Goal: Obtain resource: Obtain resource

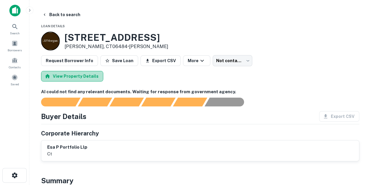
click at [93, 79] on button "View Property Details" at bounding box center [72, 76] width 62 height 11
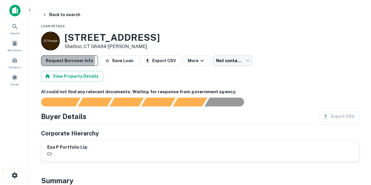
click at [59, 60] on button "Request Borrower Info" at bounding box center [69, 60] width 57 height 11
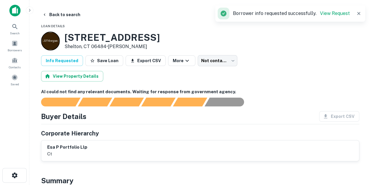
click at [68, 148] on h6 "esa p portfolio llp" at bounding box center [67, 147] width 40 height 7
click at [62, 144] on h6 "esa p portfolio llp" at bounding box center [67, 147] width 40 height 7
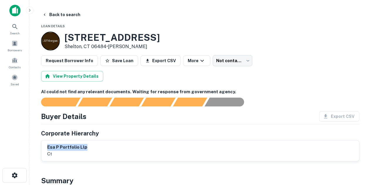
drag, startPoint x: 45, startPoint y: 147, endPoint x: 95, endPoint y: 144, distance: 49.7
click at [95, 144] on div "esa p portfolio llp ct" at bounding box center [200, 150] width 318 height 21
copy h6 "esa p portfolio llp"
click at [23, 166] on div "Search Borrowers Contacts Saved" at bounding box center [14, 83] width 29 height 167
drag, startPoint x: 65, startPoint y: 34, endPoint x: 160, endPoint y: 34, distance: 95.3
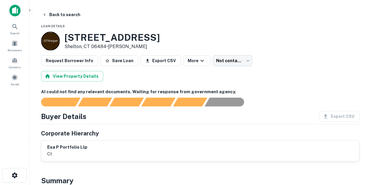
click at [160, 34] on div "945 Bridgeport Ave Shelton, CT 06484 • J.p. Morgan" at bounding box center [200, 41] width 318 height 19
copy h3 "[STREET_ADDRESS]"
